Goal: Task Accomplishment & Management: Manage account settings

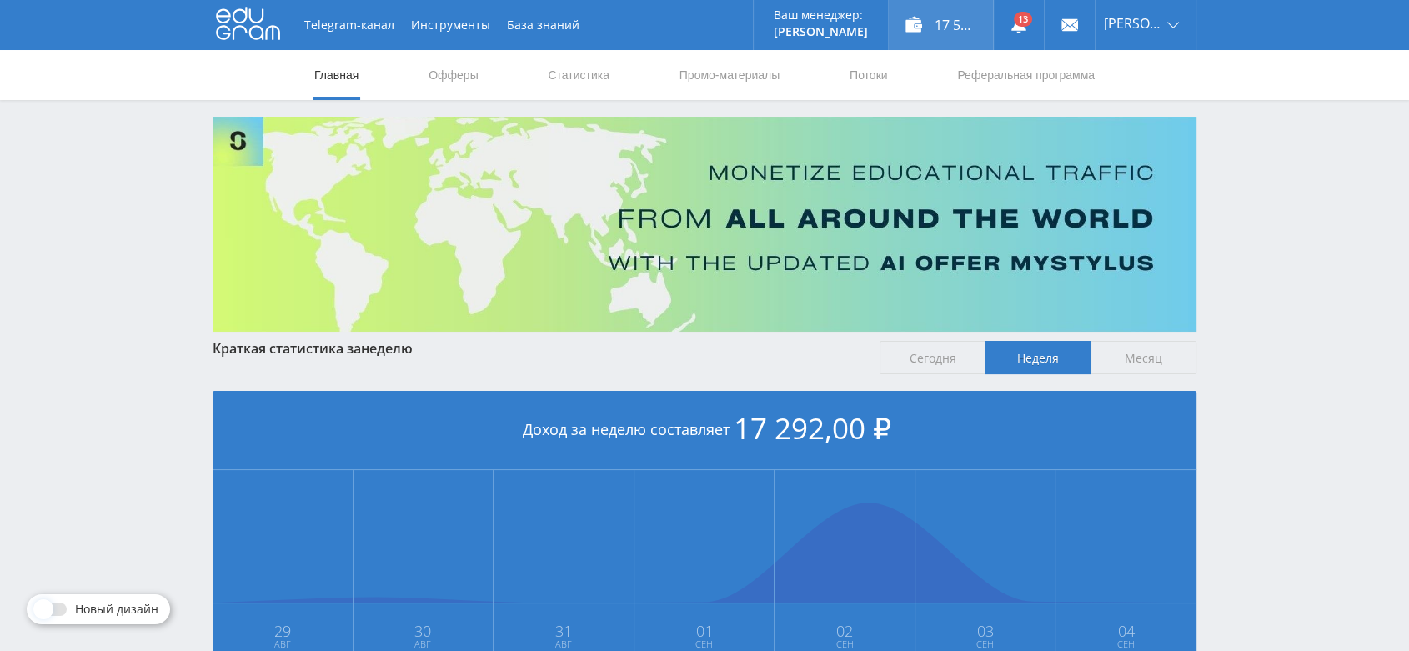
click at [962, 31] on div "17 592,00 ₽" at bounding box center [941, 25] width 104 height 50
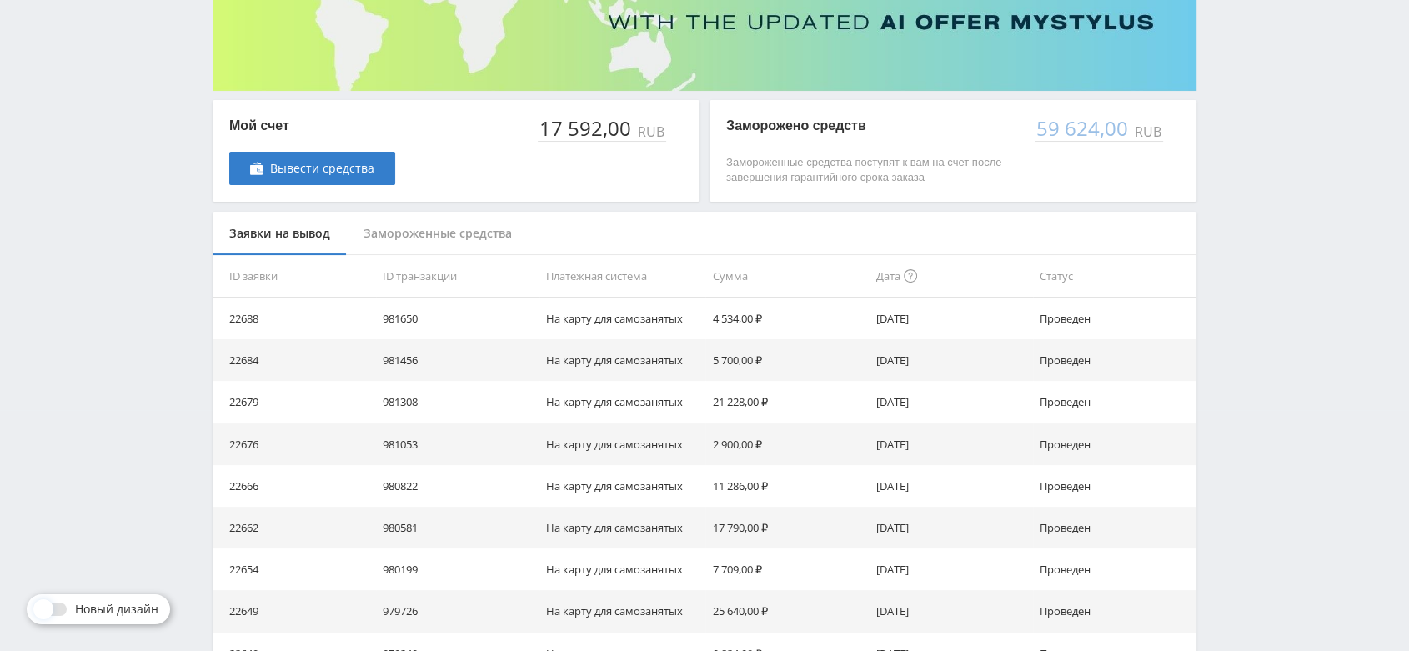
scroll to position [278, 0]
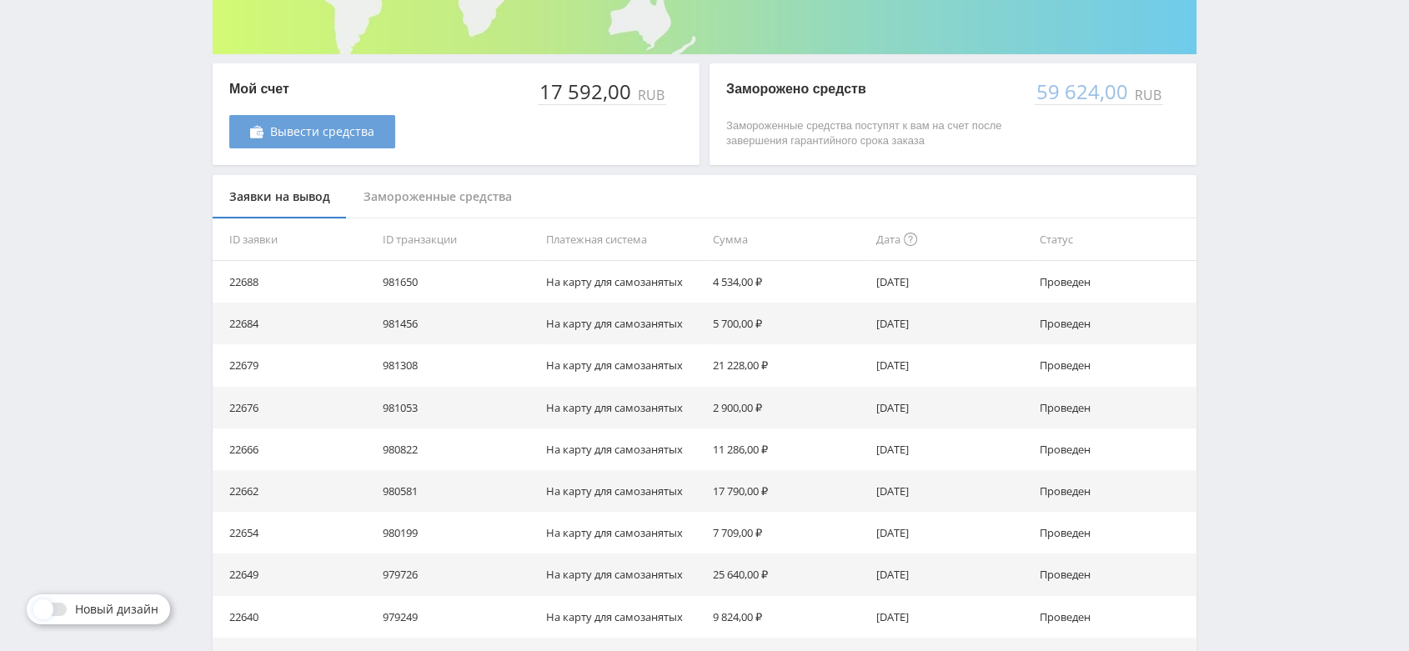
click at [354, 142] on link "Вывести средства" at bounding box center [312, 131] width 166 height 33
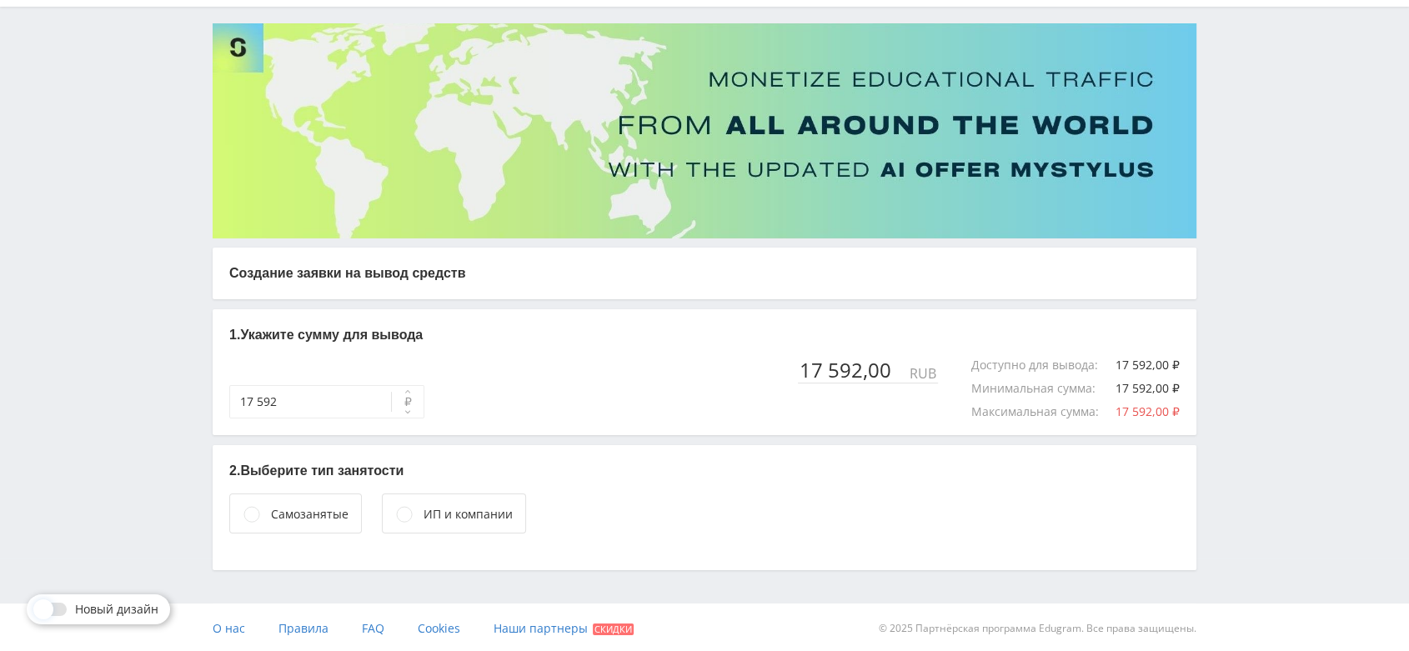
scroll to position [95, 0]
click at [294, 511] on div "Самозанятые" at bounding box center [310, 513] width 78 height 18
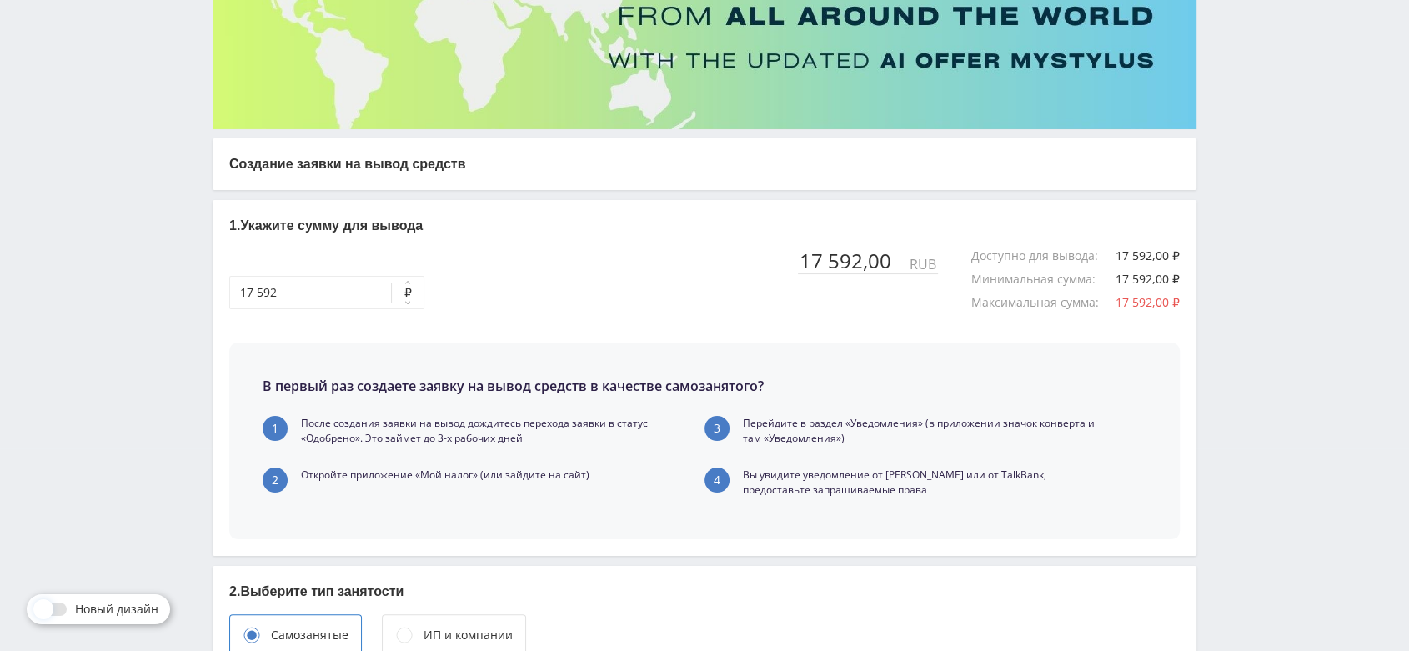
scroll to position [384, 0]
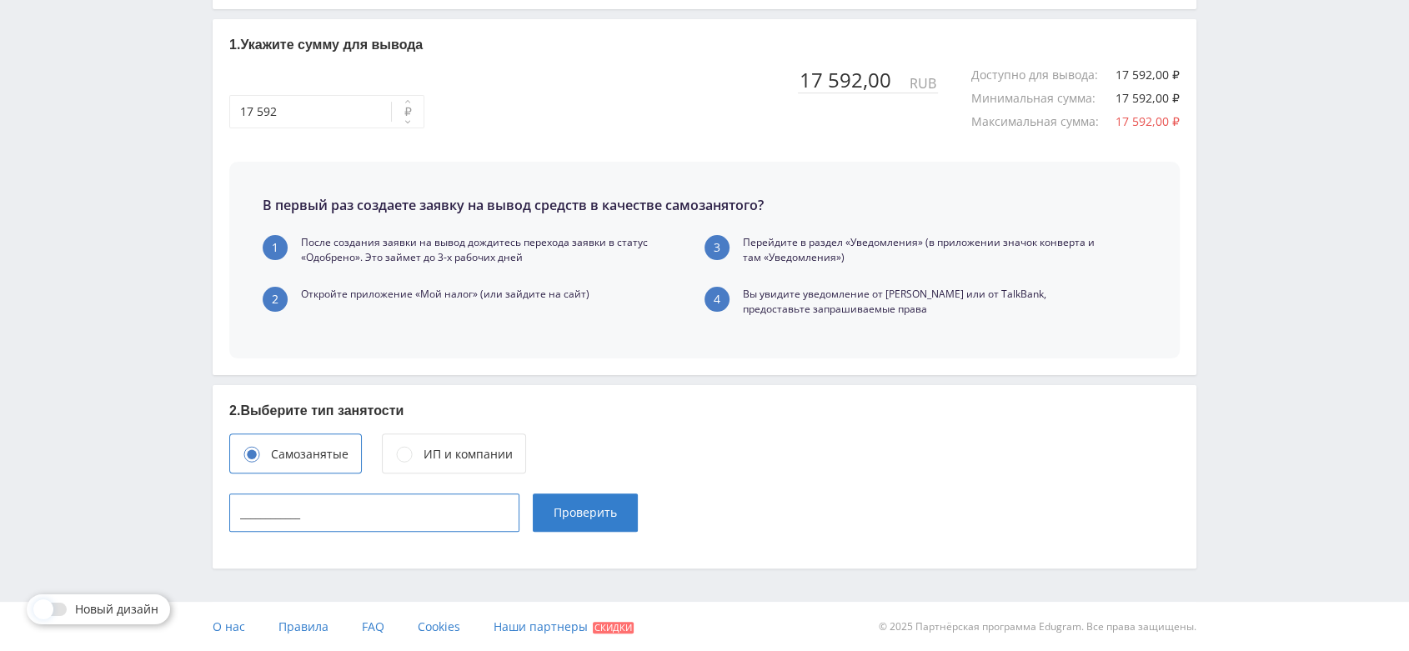
click at [387, 506] on input "____________" at bounding box center [374, 513] width 290 height 38
type input "165715342443"
click at [571, 520] on button "Проверить" at bounding box center [585, 513] width 105 height 38
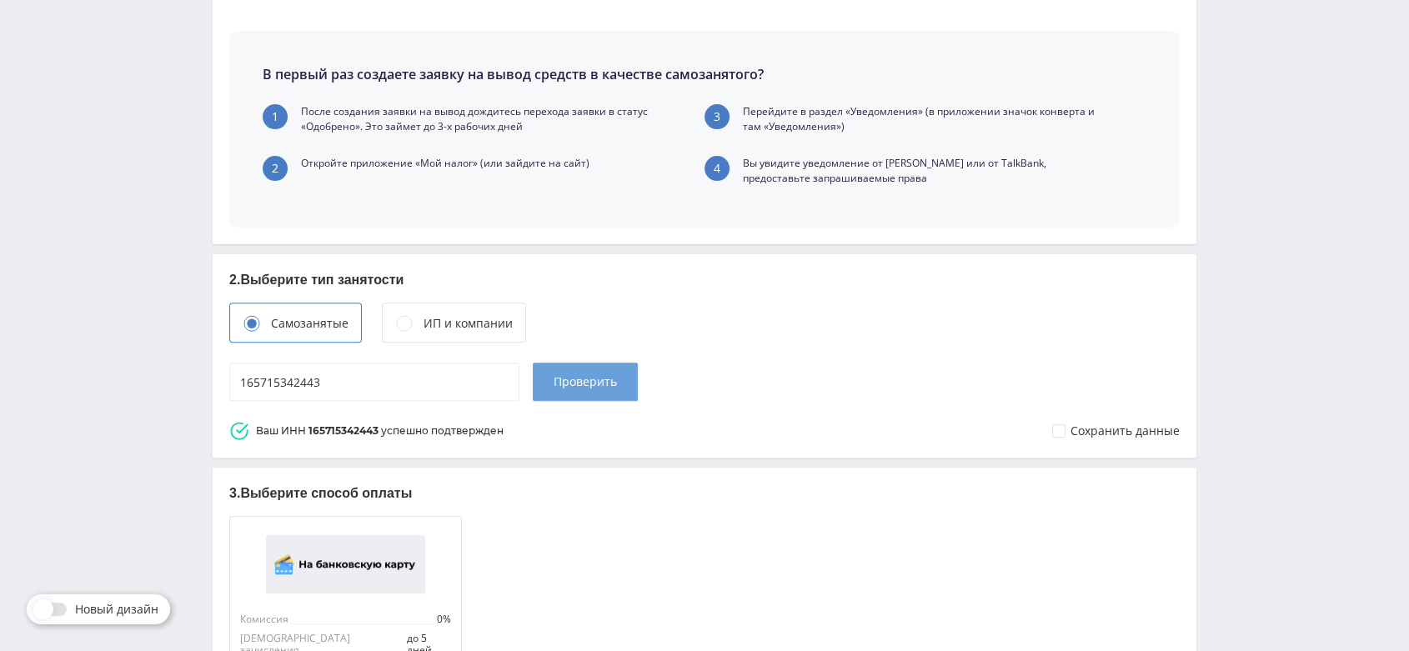
scroll to position [695, 0]
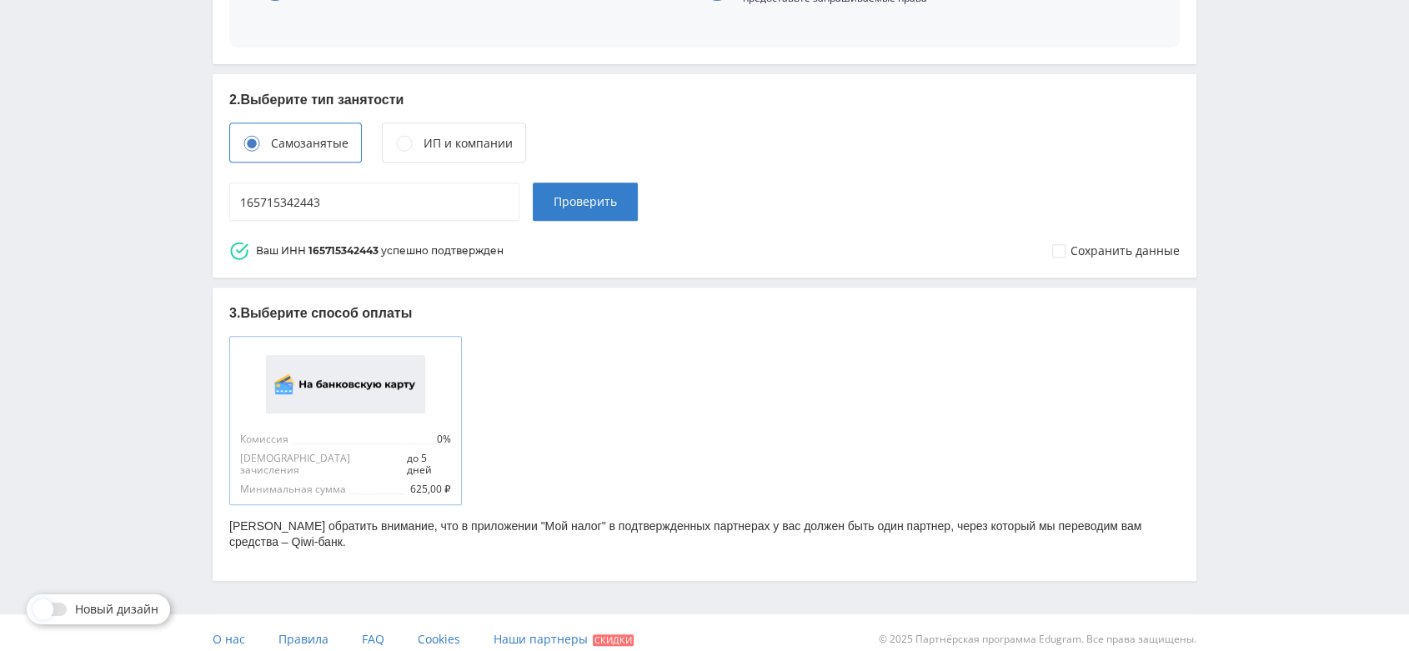
click at [406, 425] on div "Комиссия 0% Срок зачисления до 5 дней Минимальная сумма 625,00 ₽" at bounding box center [345, 420] width 233 height 168
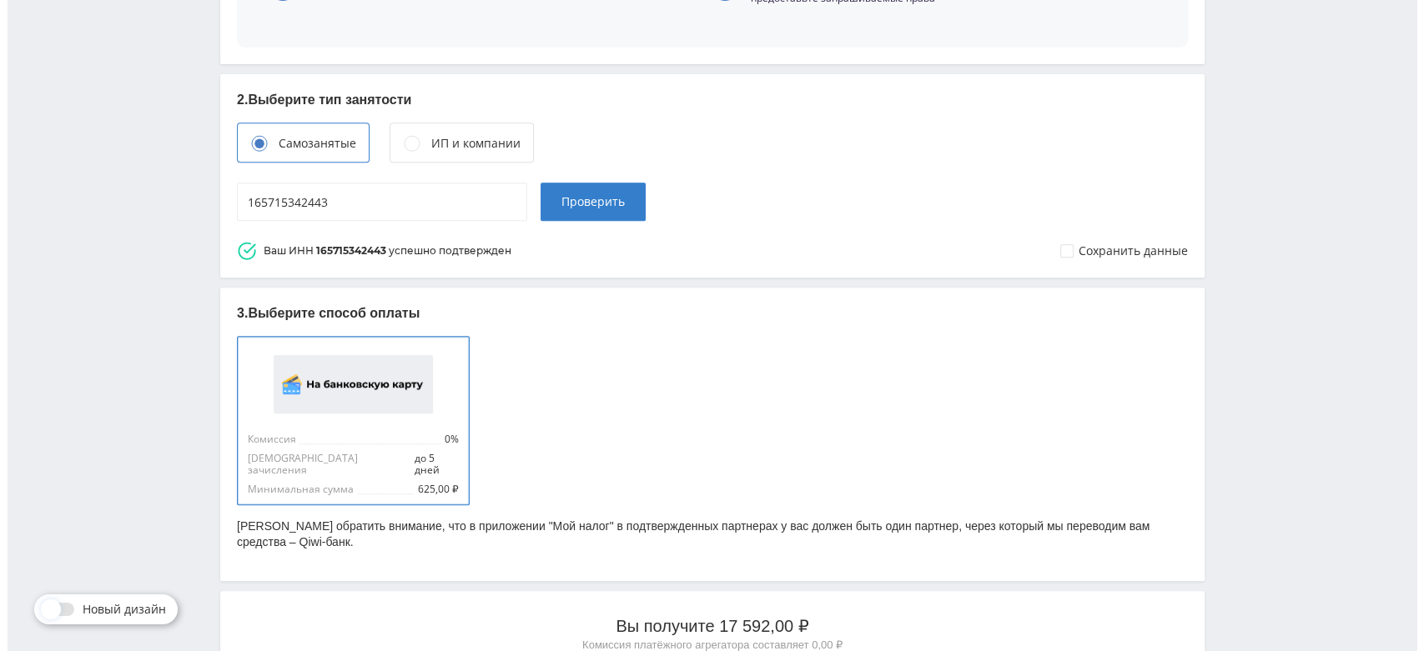
scroll to position [1149, 0]
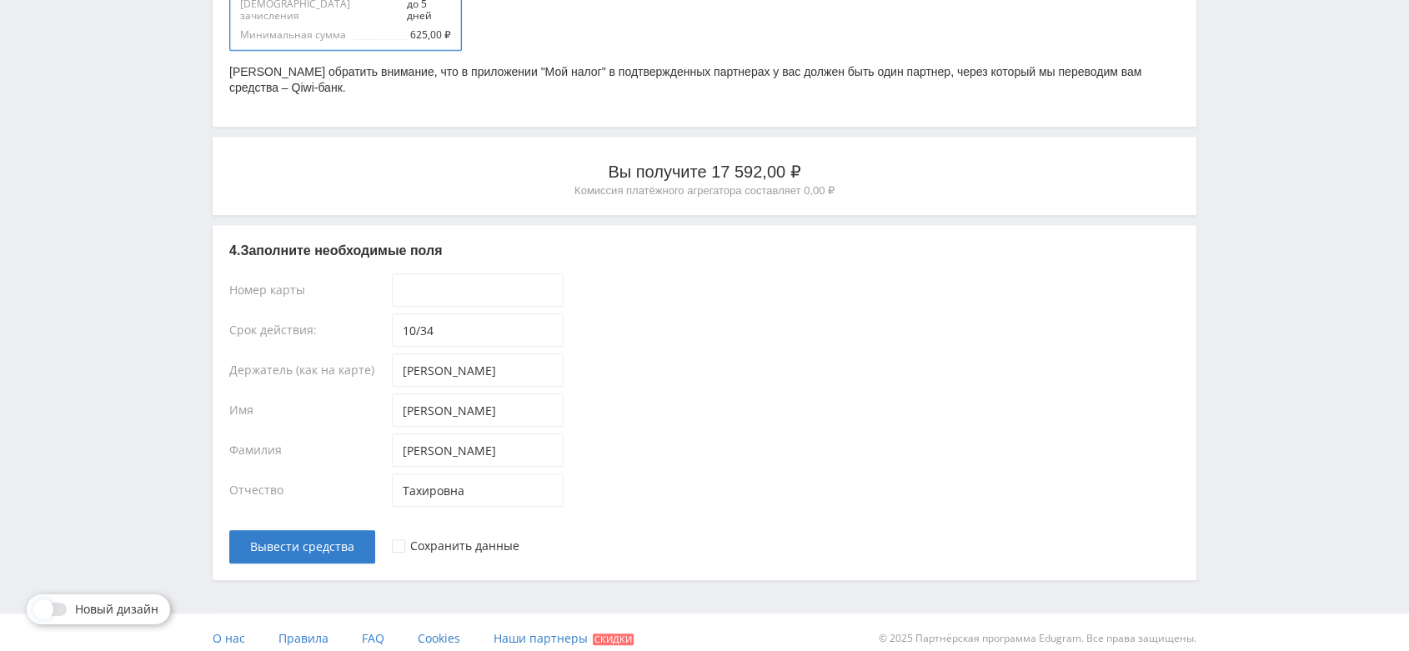
click at [481, 299] on div at bounding box center [786, 294] width 788 height 40
type input "____-____-____-____"
click at [471, 275] on input "____-____-____-____" at bounding box center [478, 290] width 172 height 33
paste input "2200-7013-9807-7336"
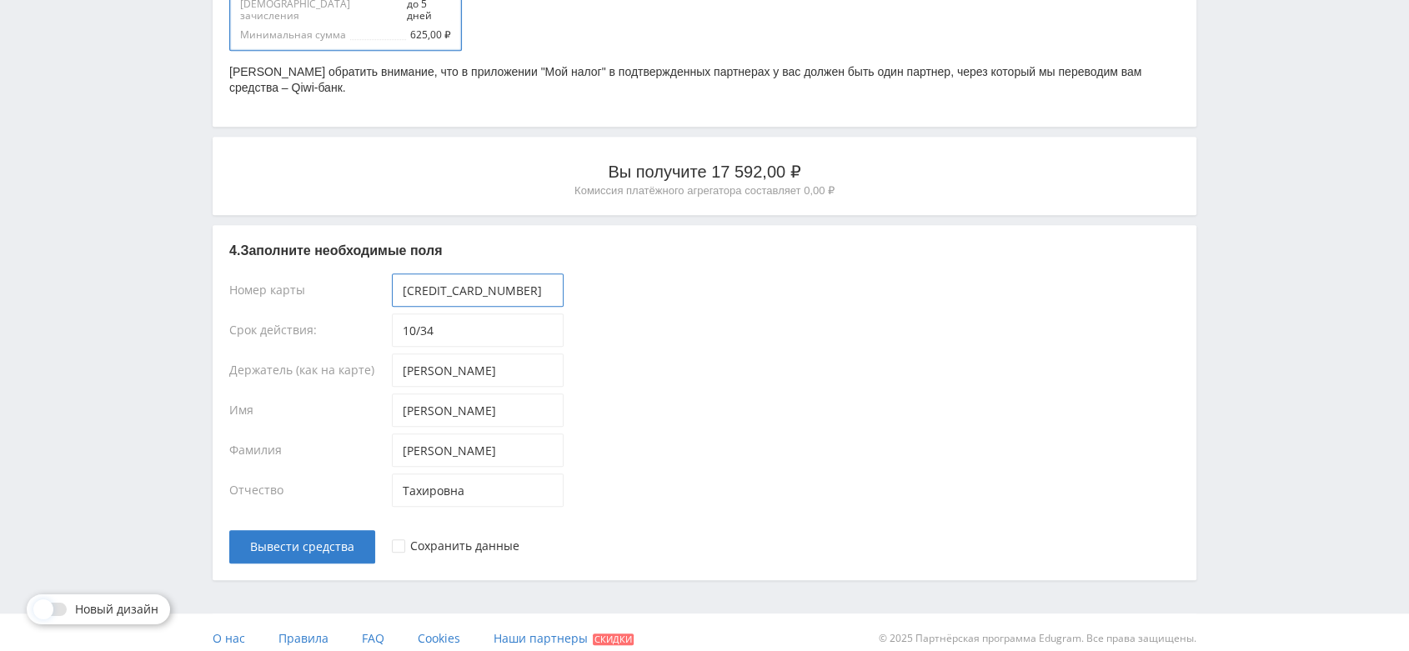
type input "2200-7013-9807-7336"
click at [399, 540] on div at bounding box center [398, 546] width 13 height 13
click at [349, 540] on span "Вывести средства" at bounding box center [302, 546] width 104 height 13
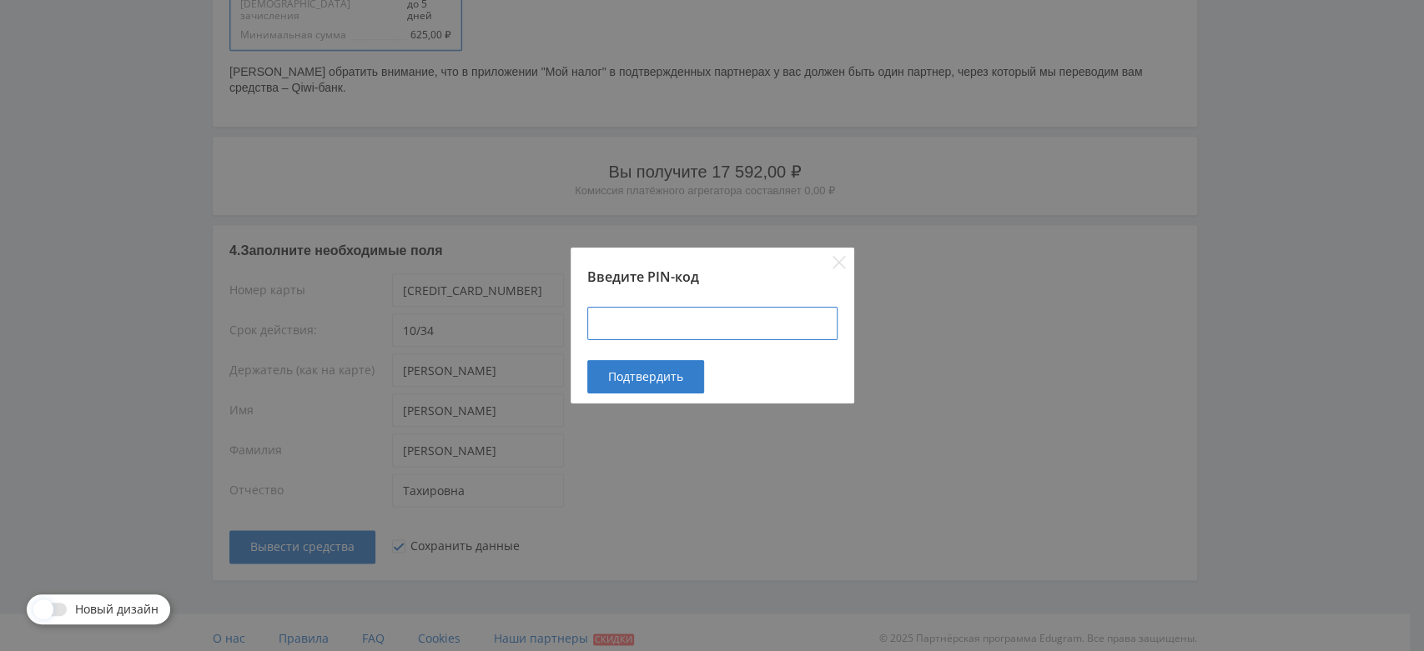
click at [671, 332] on input at bounding box center [712, 323] width 250 height 33
paste input "424900"
type input "424900"
click at [667, 388] on button "Подтвердить" at bounding box center [645, 376] width 117 height 33
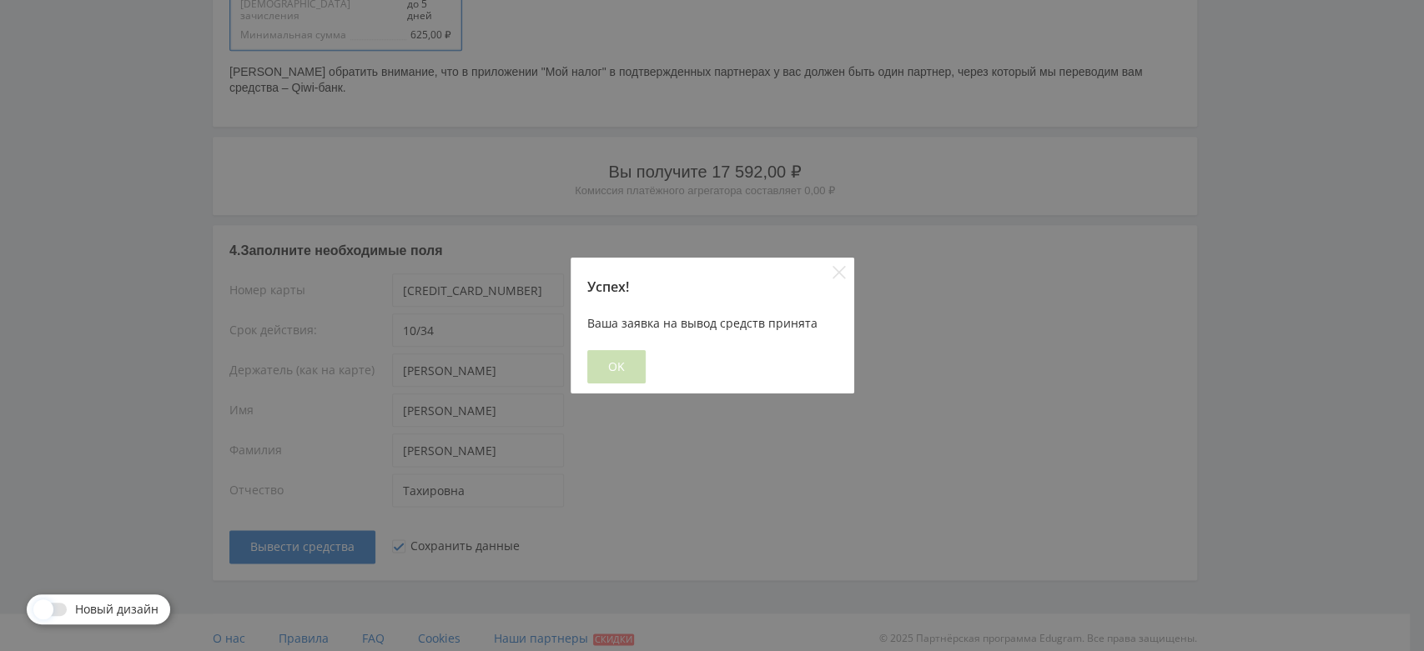
click at [612, 352] on button "OK" at bounding box center [616, 366] width 58 height 33
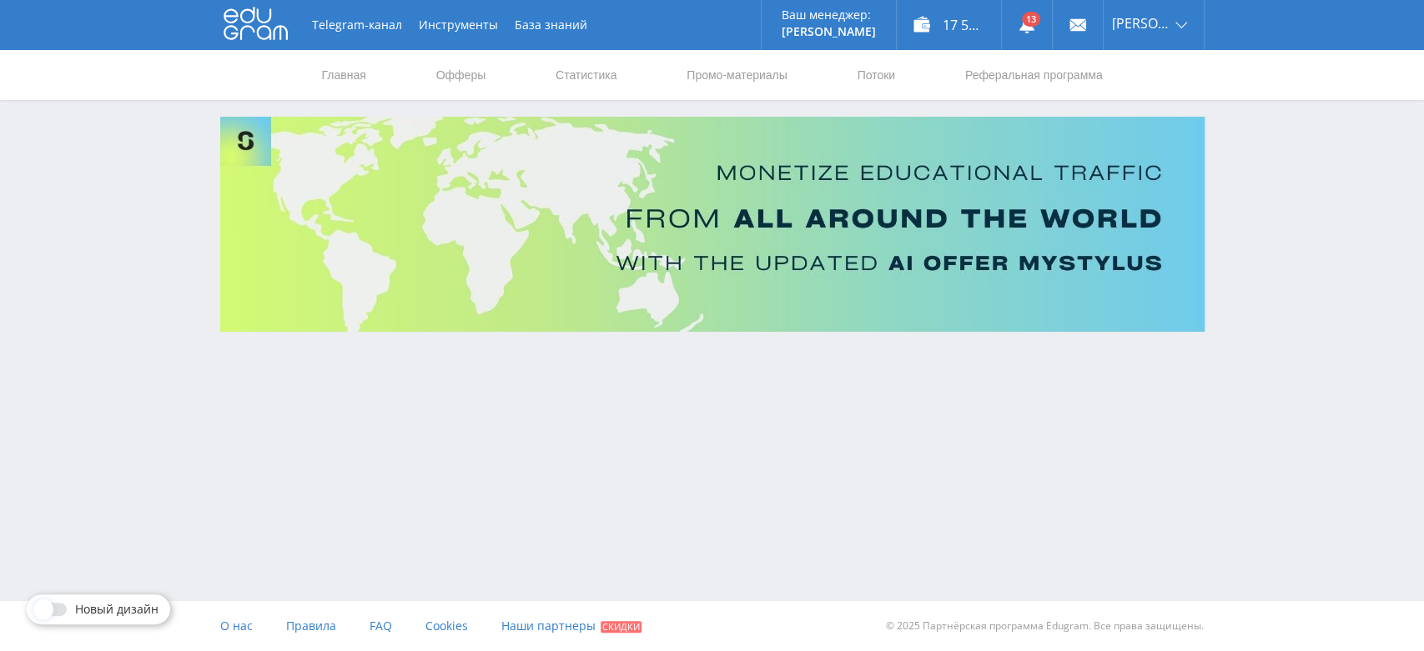
scroll to position [0, 0]
click at [970, 26] on div "17 592,00 ₽" at bounding box center [949, 25] width 104 height 50
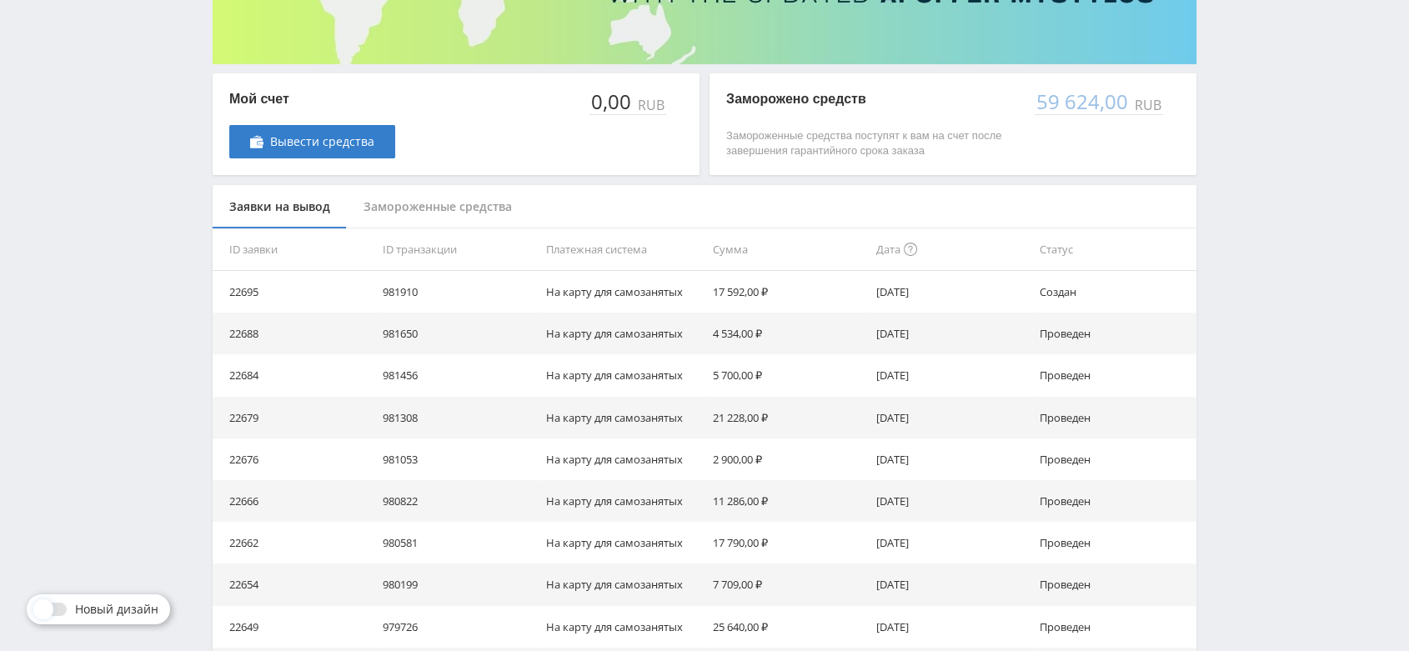
scroll to position [278, 0]
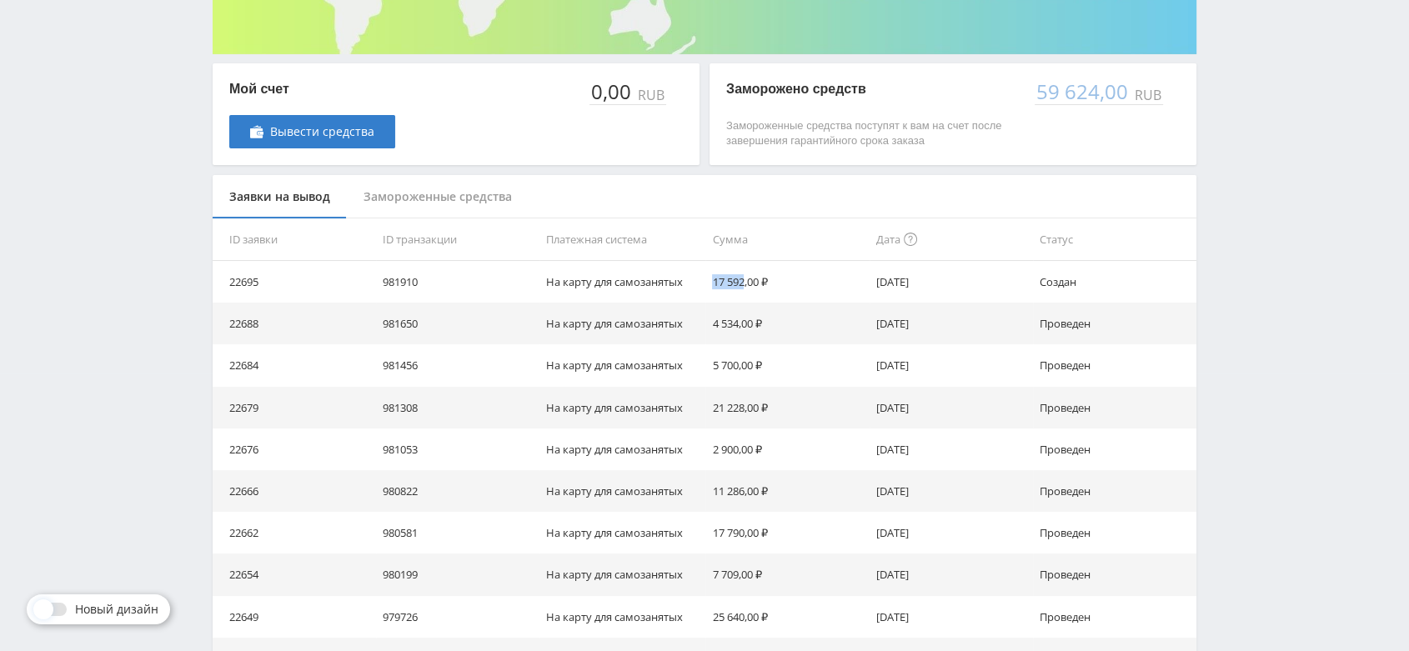
drag, startPoint x: 746, startPoint y: 274, endPoint x: 715, endPoint y: 275, distance: 31.7
click at [715, 275] on td "17 592,00 ₽" at bounding box center [787, 282] width 163 height 42
copy td "17 592"
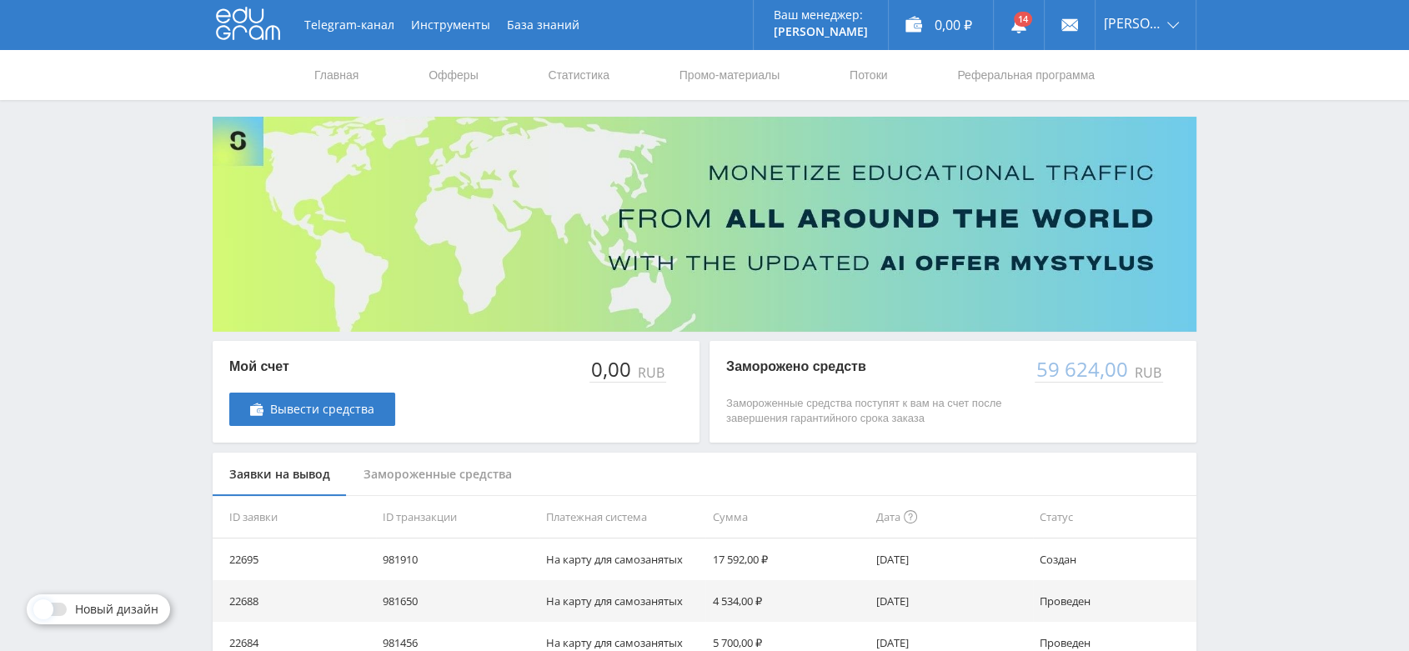
click at [432, 481] on div "Замороженные средства" at bounding box center [438, 475] width 182 height 44
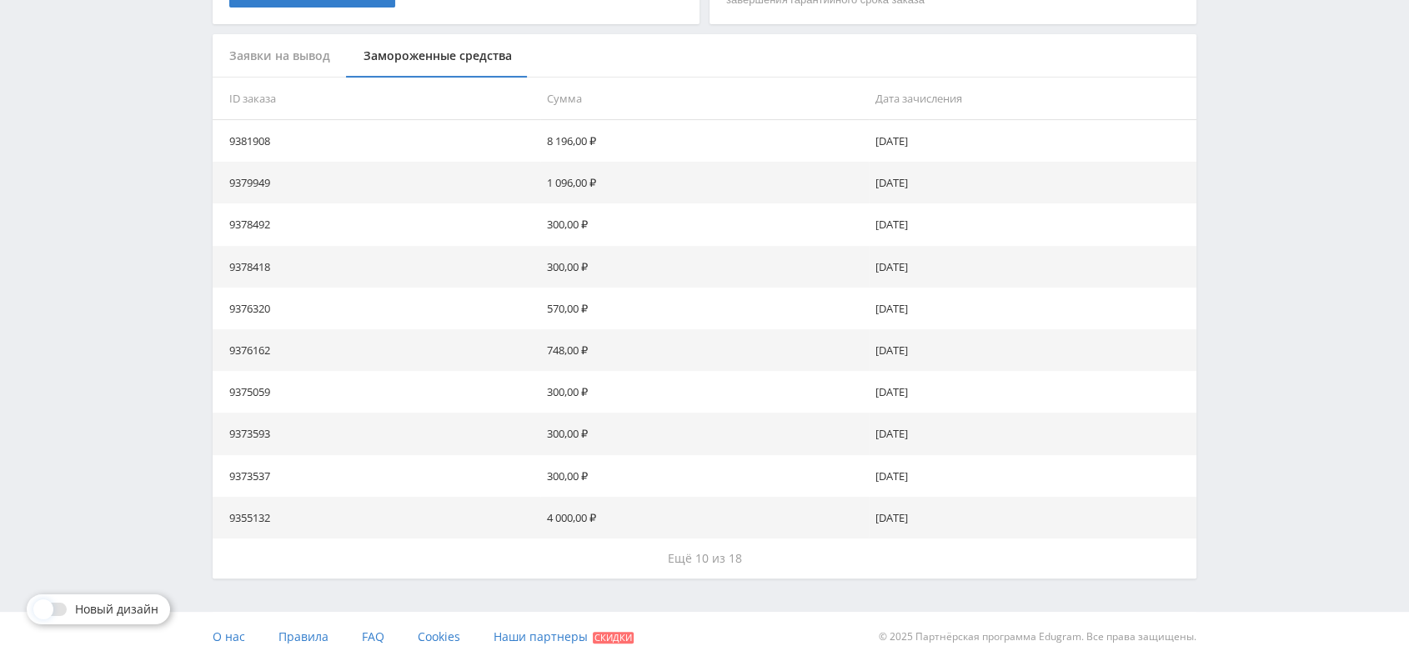
scroll to position [429, 0]
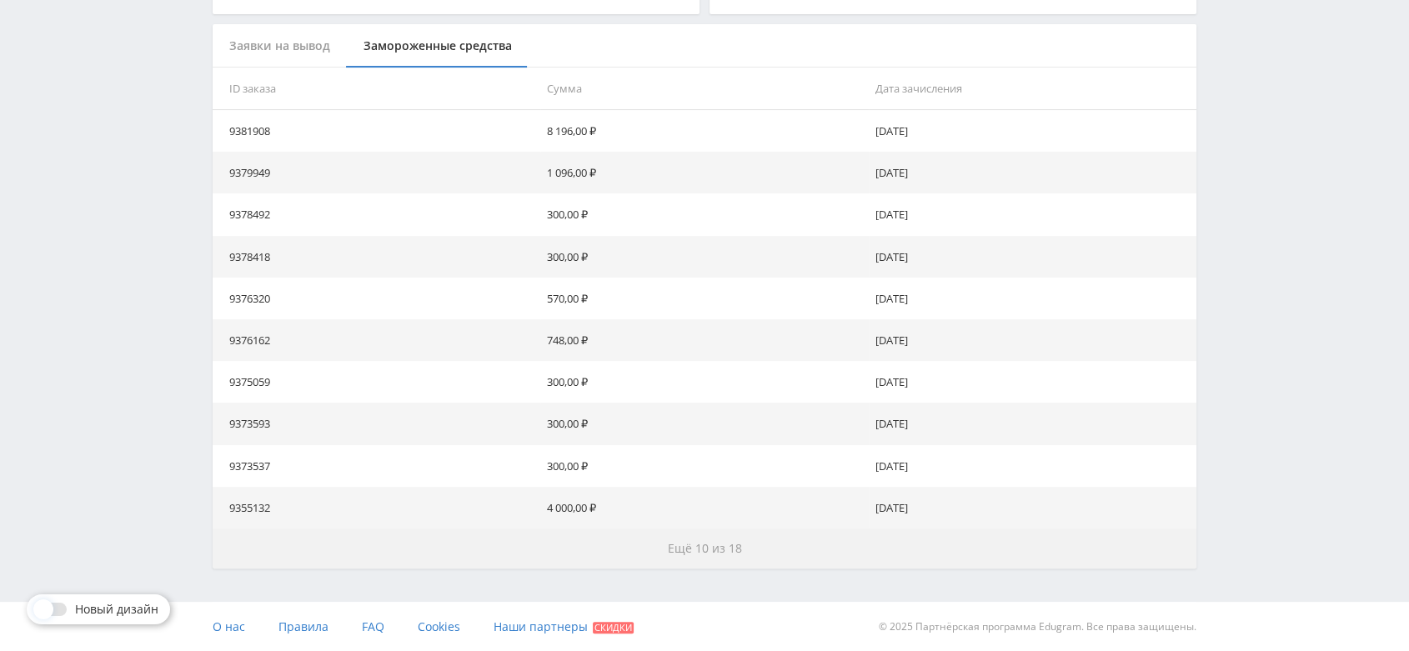
click at [736, 547] on span "Ещё 10 из 18" at bounding box center [705, 548] width 74 height 16
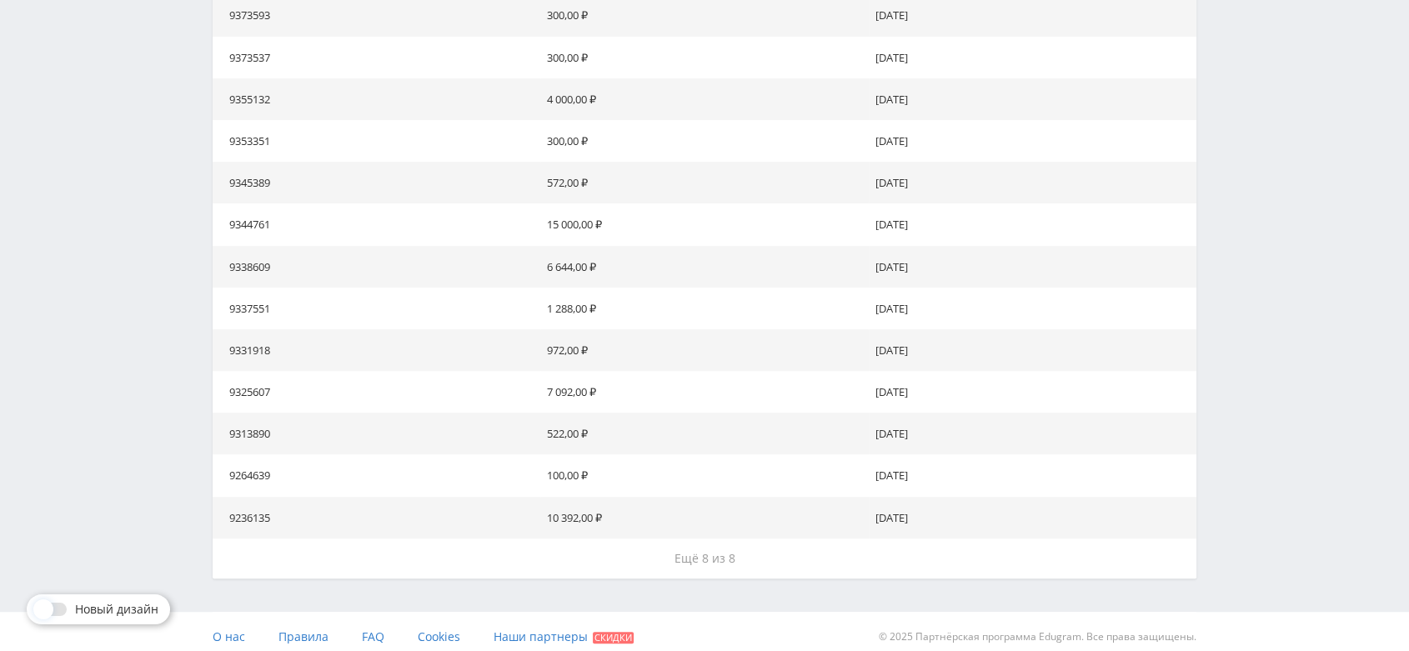
scroll to position [847, 0]
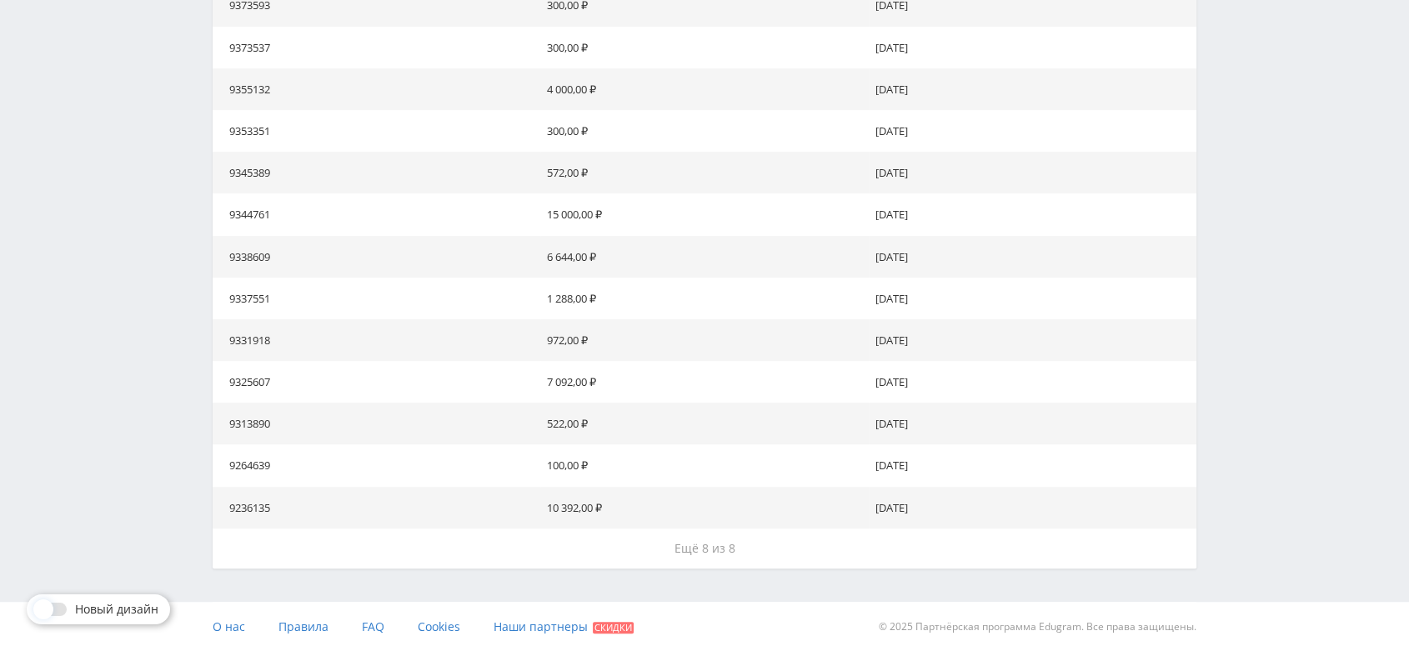
click at [736, 550] on button "Ещё 8 из 8" at bounding box center [705, 549] width 984 height 40
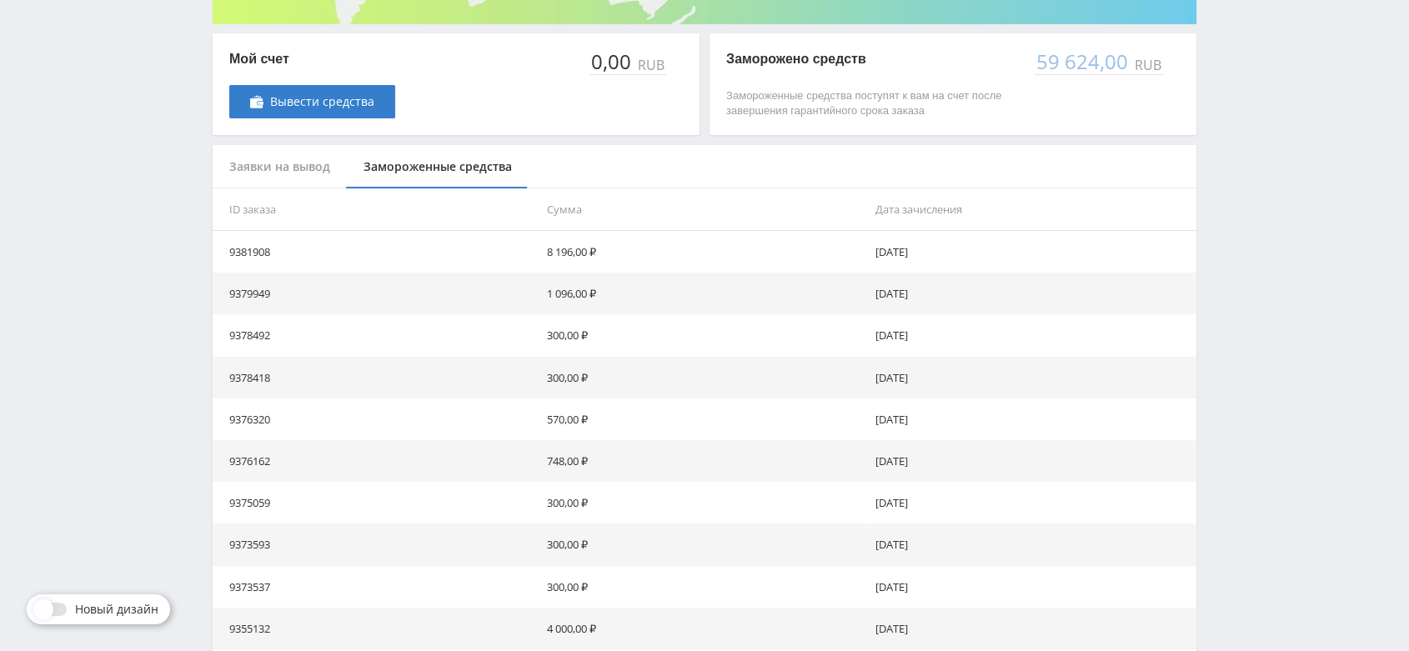
scroll to position [30, 0]
